Goal: Find specific page/section: Find specific page/section

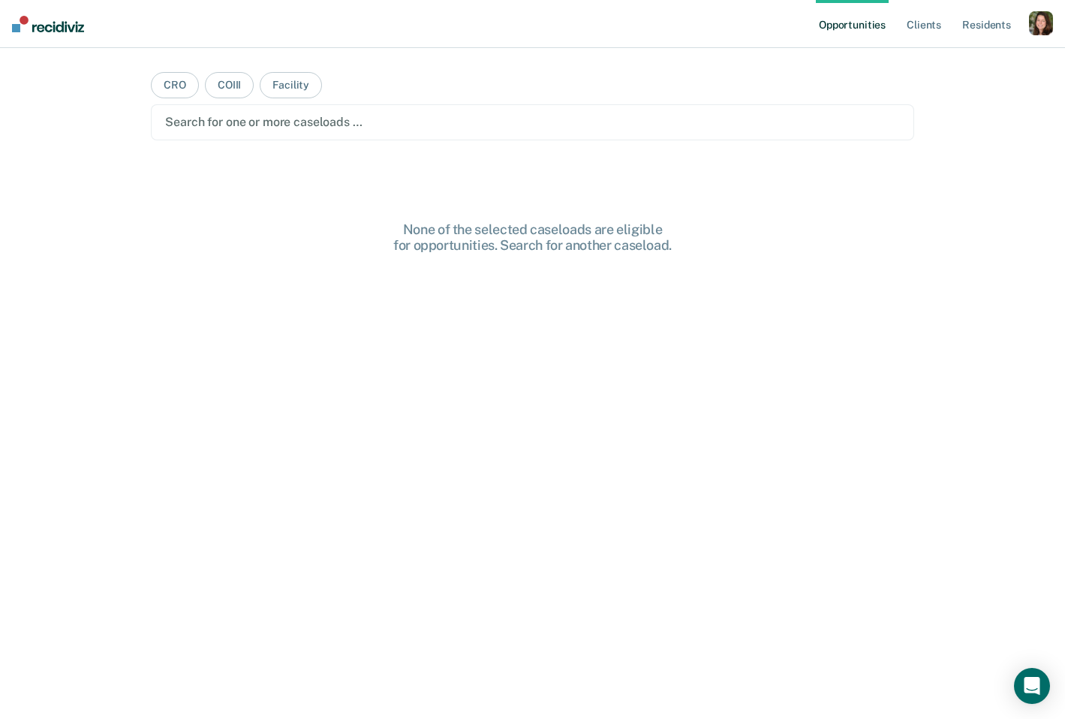
click at [1044, 26] on div "button" at bounding box center [1041, 23] width 24 height 24
click at [958, 59] on link "Profile" at bounding box center [981, 61] width 121 height 13
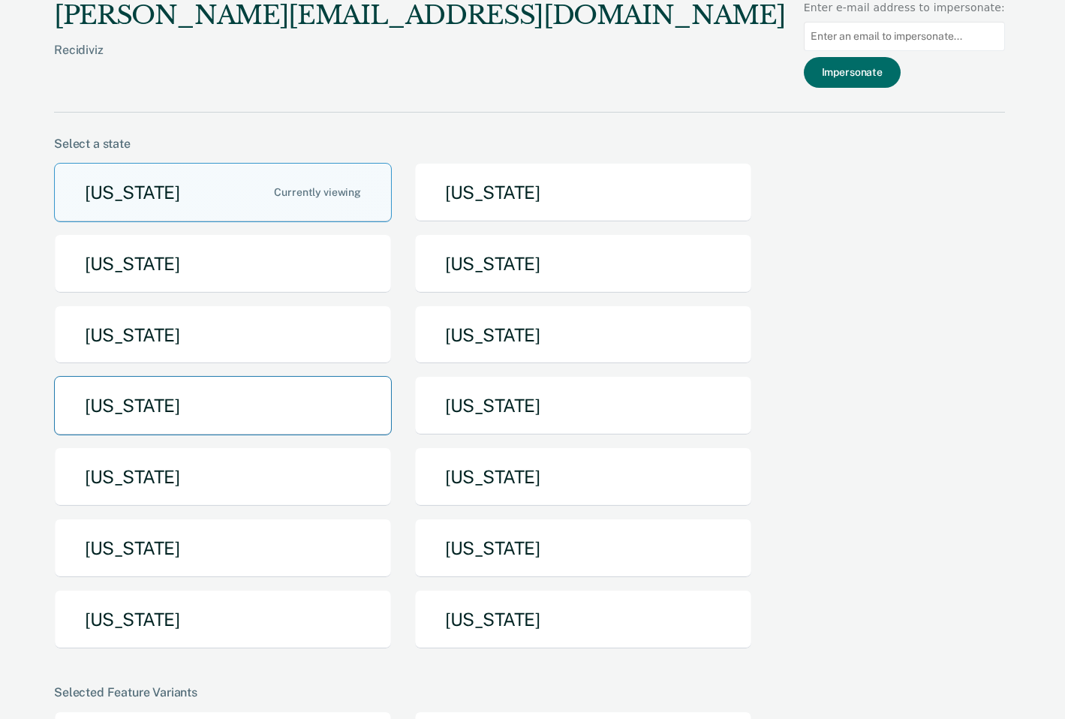
click at [276, 379] on button "[US_STATE]" at bounding box center [223, 405] width 338 height 59
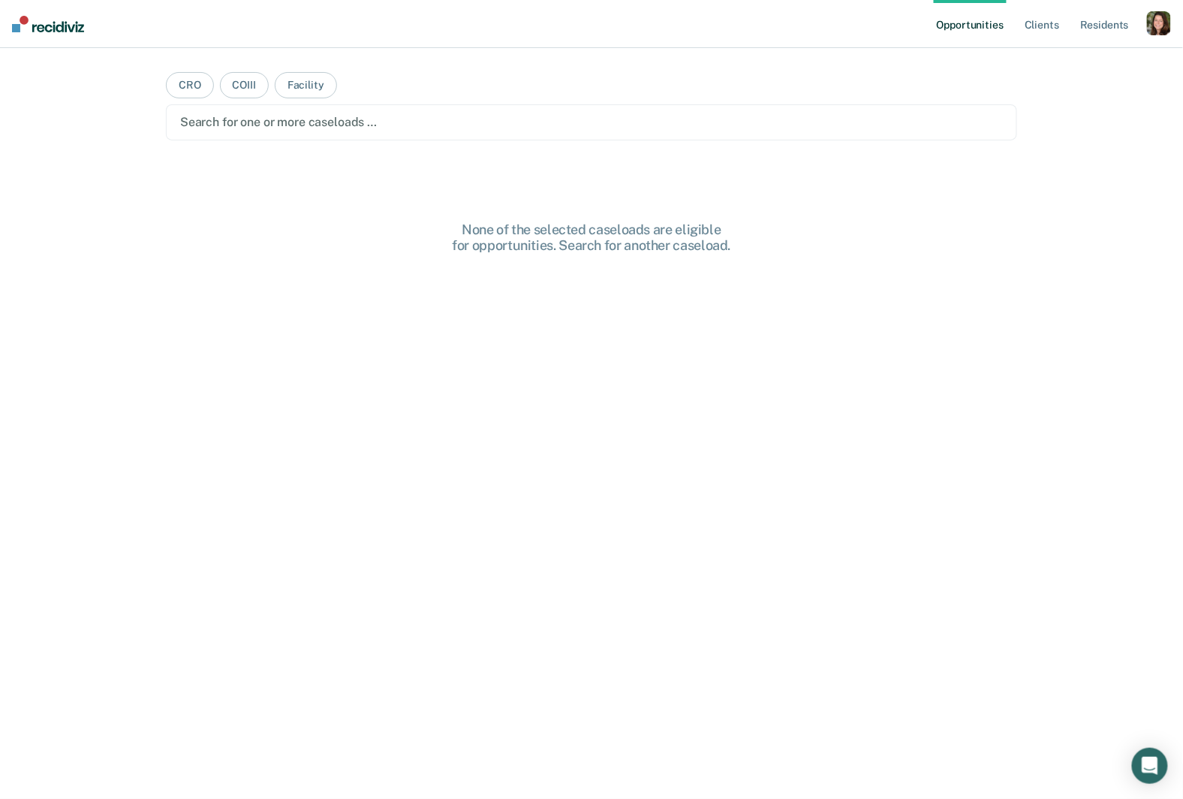
click at [1168, 29] on div "button" at bounding box center [1159, 23] width 24 height 24
click at [1111, 28] on link "Resident s" at bounding box center [1104, 24] width 55 height 48
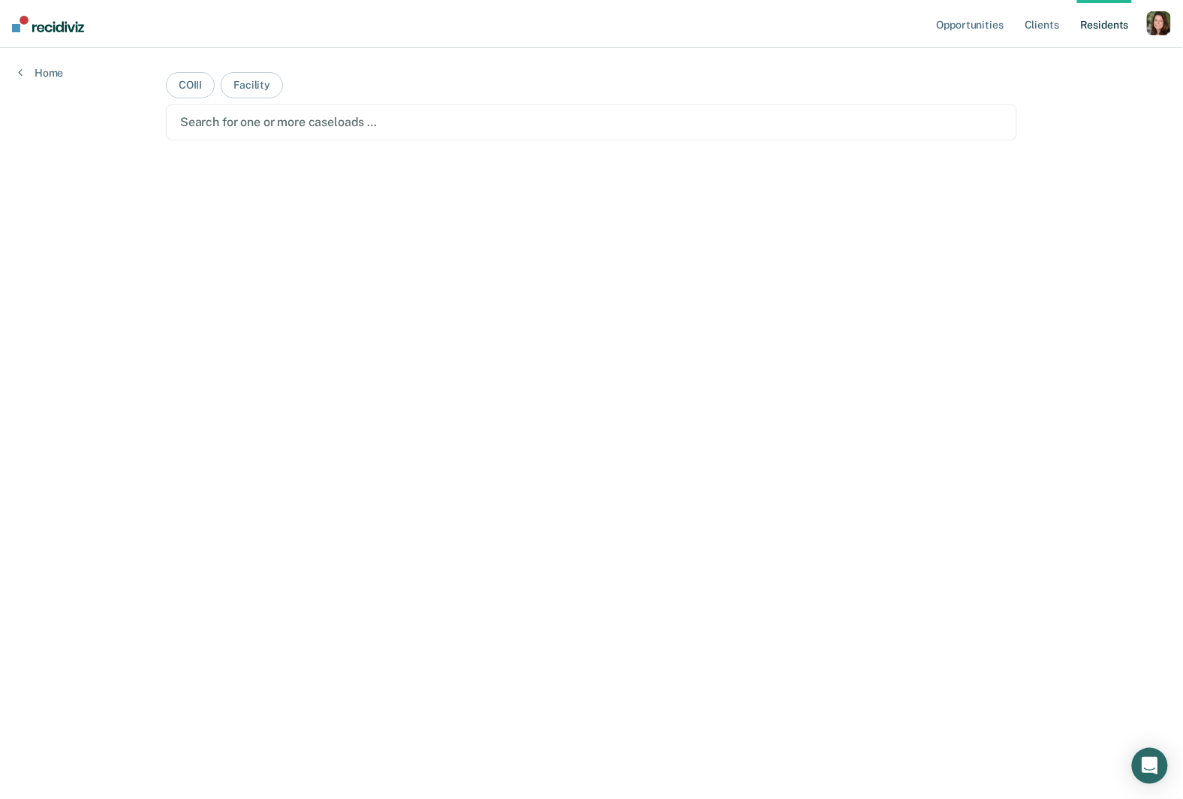
click at [1156, 28] on div "button" at bounding box center [1159, 23] width 24 height 24
click at [1053, 50] on div "Profile How it works Log Out" at bounding box center [1098, 80] width 145 height 74
click at [1053, 59] on link "Profile" at bounding box center [1098, 61] width 121 height 13
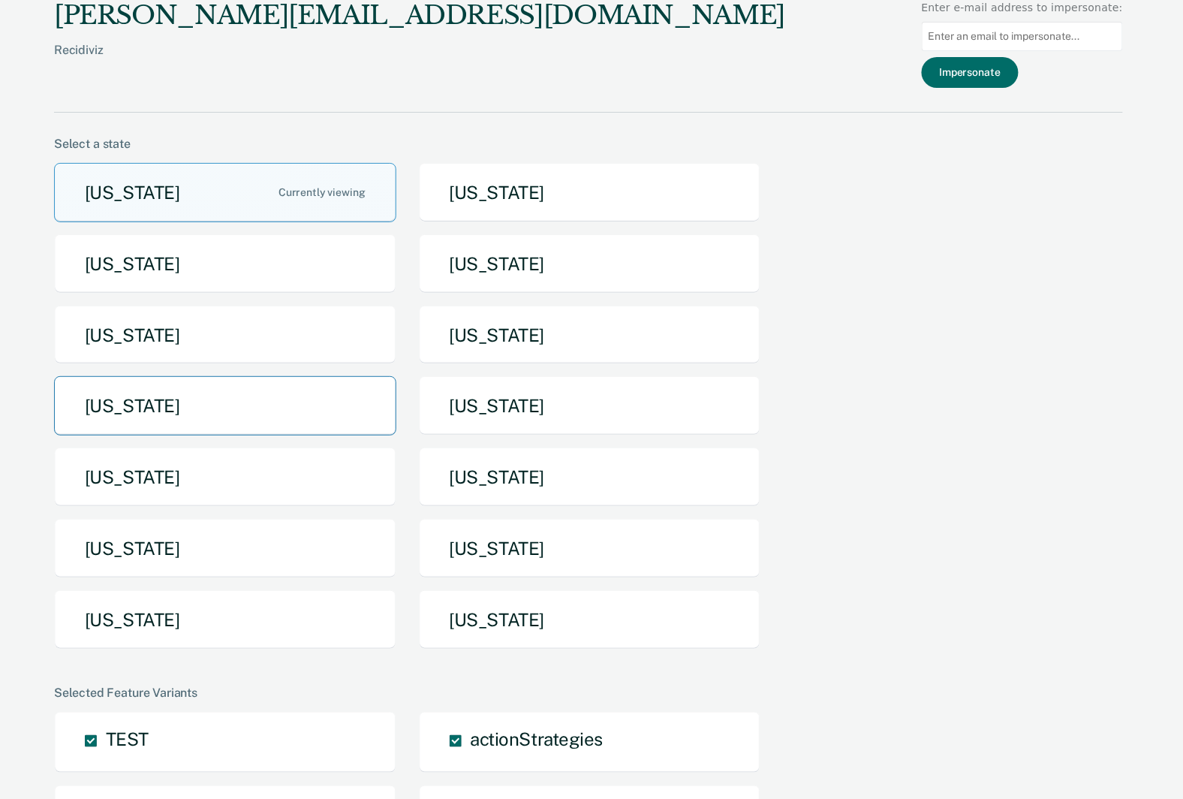
click at [284, 425] on button "[US_STATE]" at bounding box center [225, 405] width 342 height 59
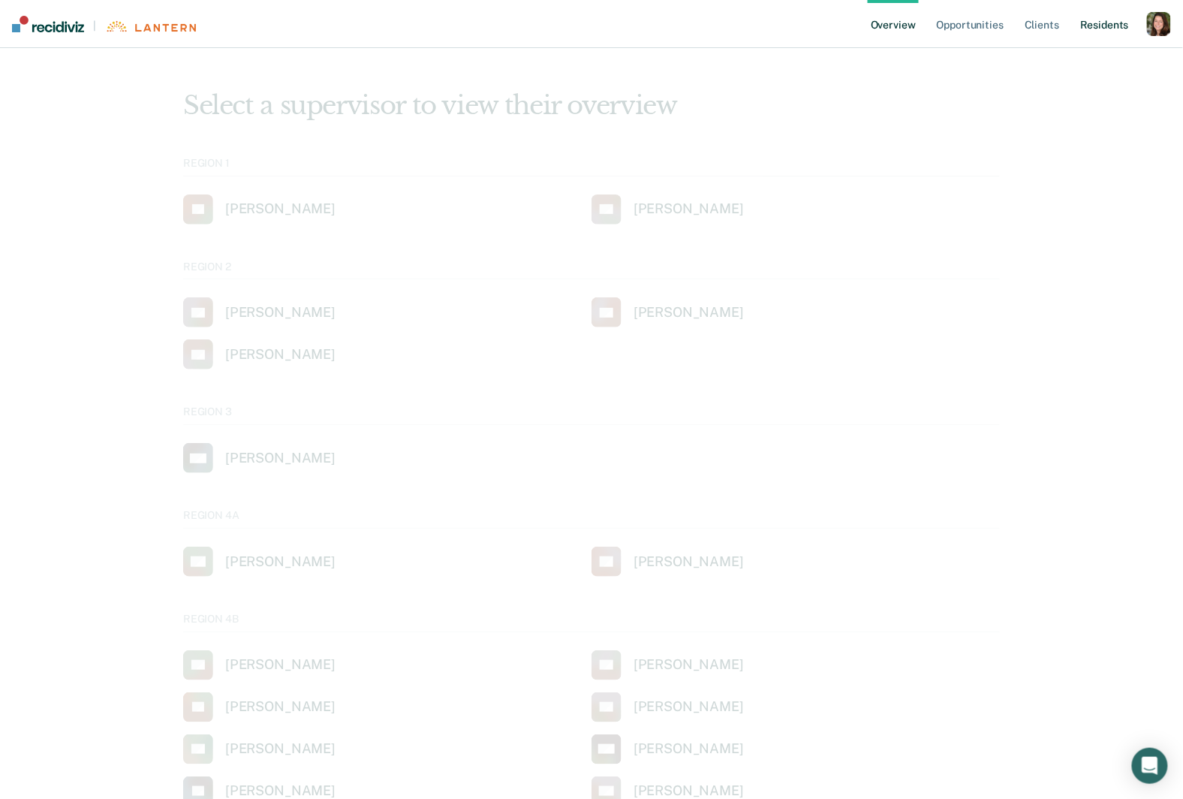
click at [1105, 32] on link "Resident s" at bounding box center [1104, 24] width 55 height 48
